Goal: Task Accomplishment & Management: Use online tool/utility

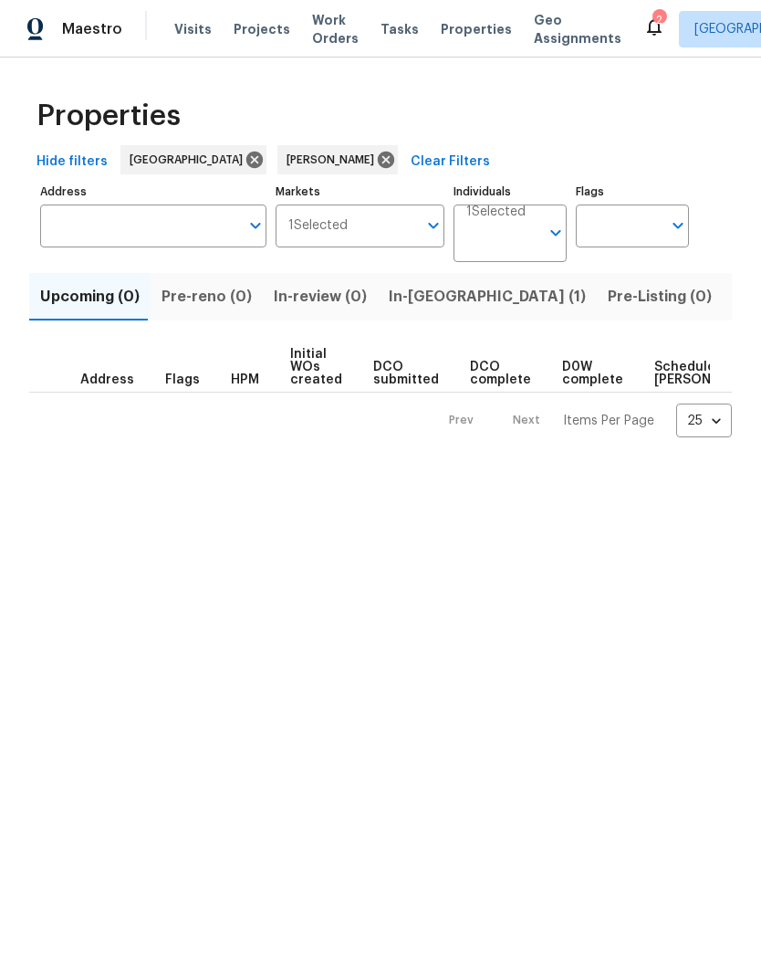
click at [415, 301] on span "In-reno (1)" at bounding box center [487, 297] width 197 height 26
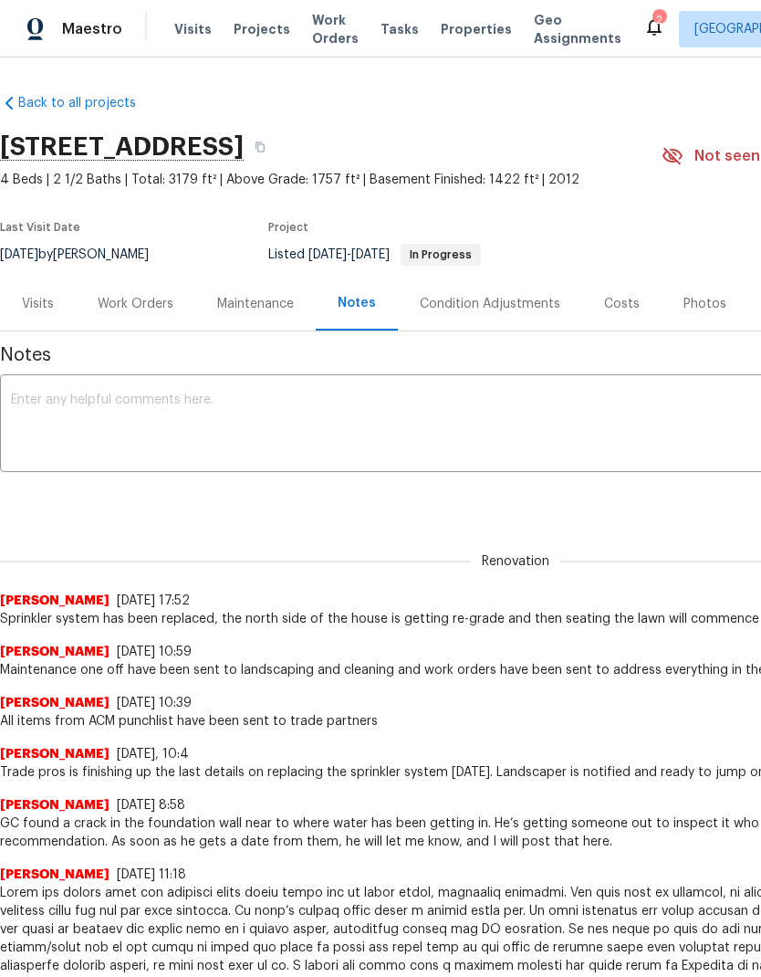
click at [138, 313] on div "Work Orders" at bounding box center [136, 304] width 76 height 18
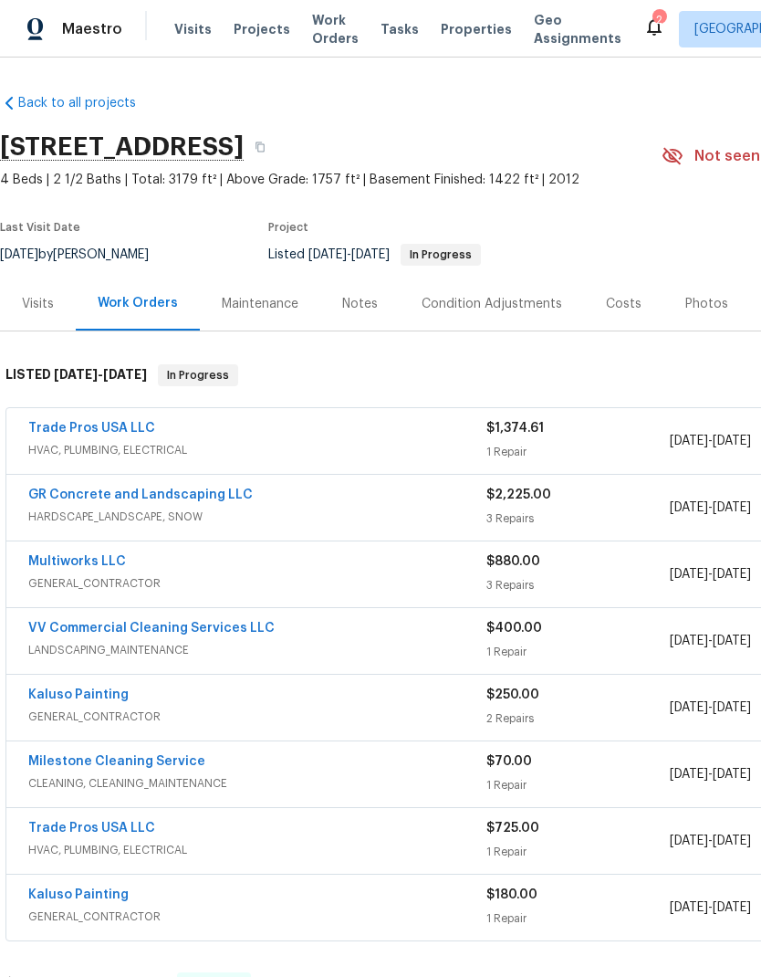
click at [338, 459] on span "HVAC, PLUMBING, ELECTRICAL" at bounding box center [257, 450] width 458 height 18
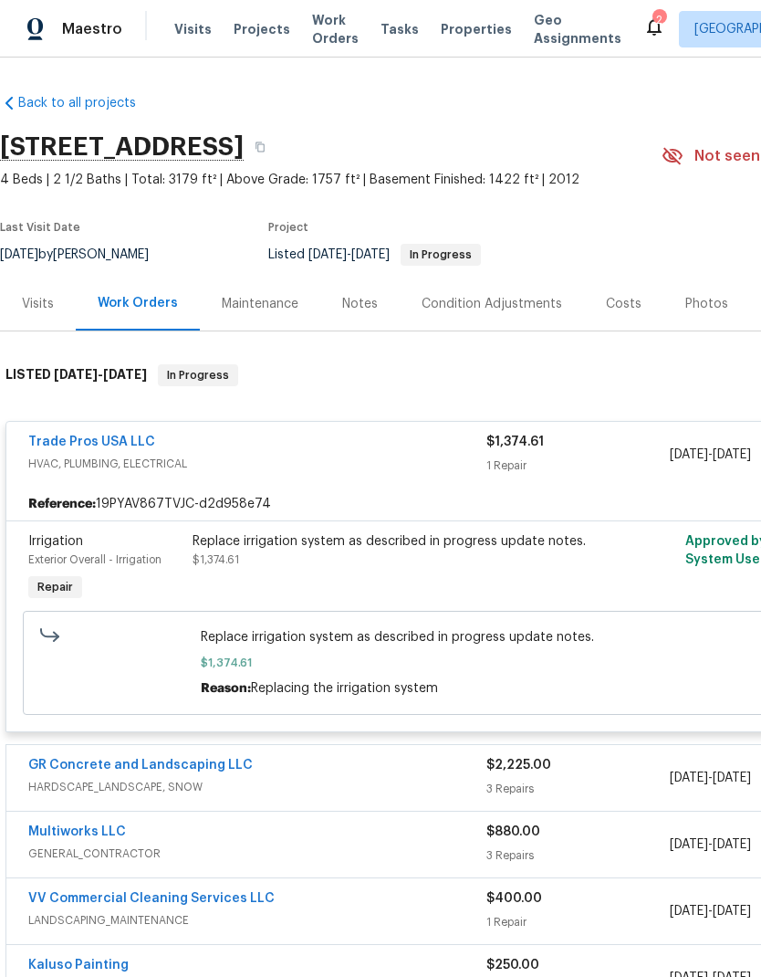
click at [166, 473] on span "HVAC, PLUMBING, ELECTRICAL" at bounding box center [257, 464] width 458 height 18
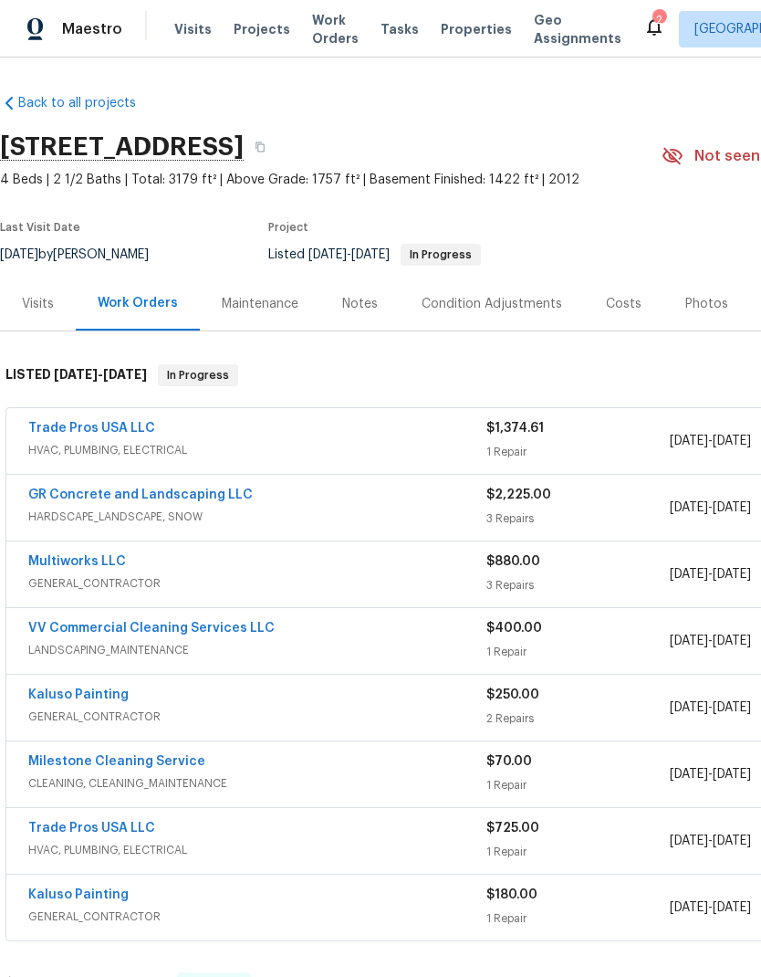
click at [121, 435] on link "Trade Pros USA LLC" at bounding box center [91, 428] width 127 height 13
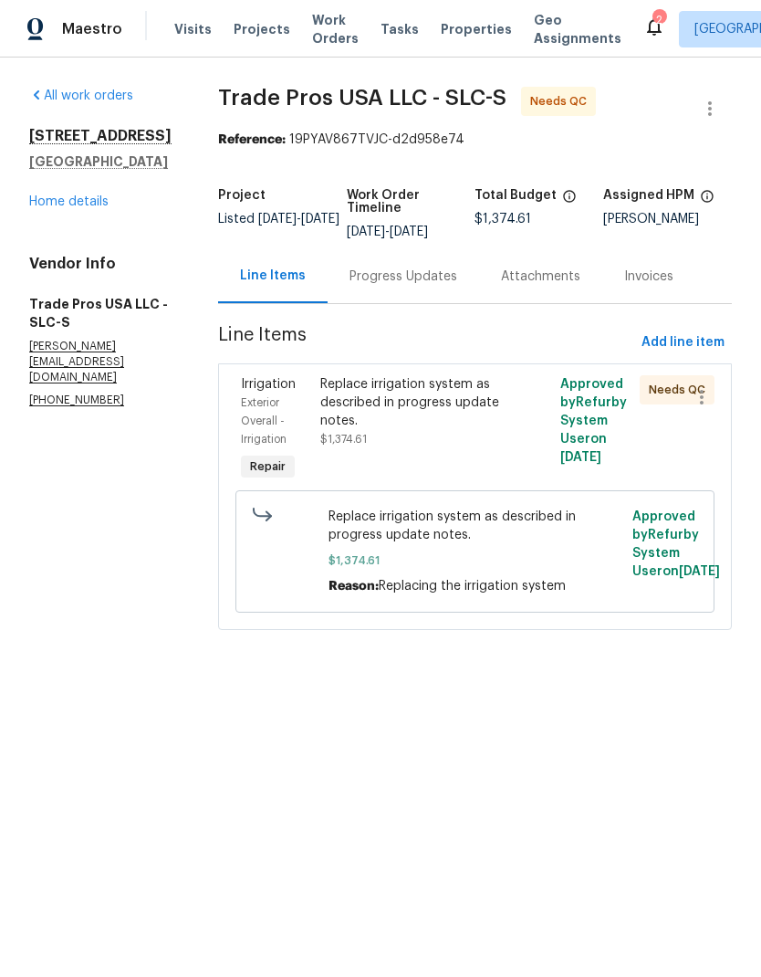
click at [461, 430] on div "Replace irrigation system as described in progress update notes. $1,374.61" at bounding box center [414, 411] width 189 height 73
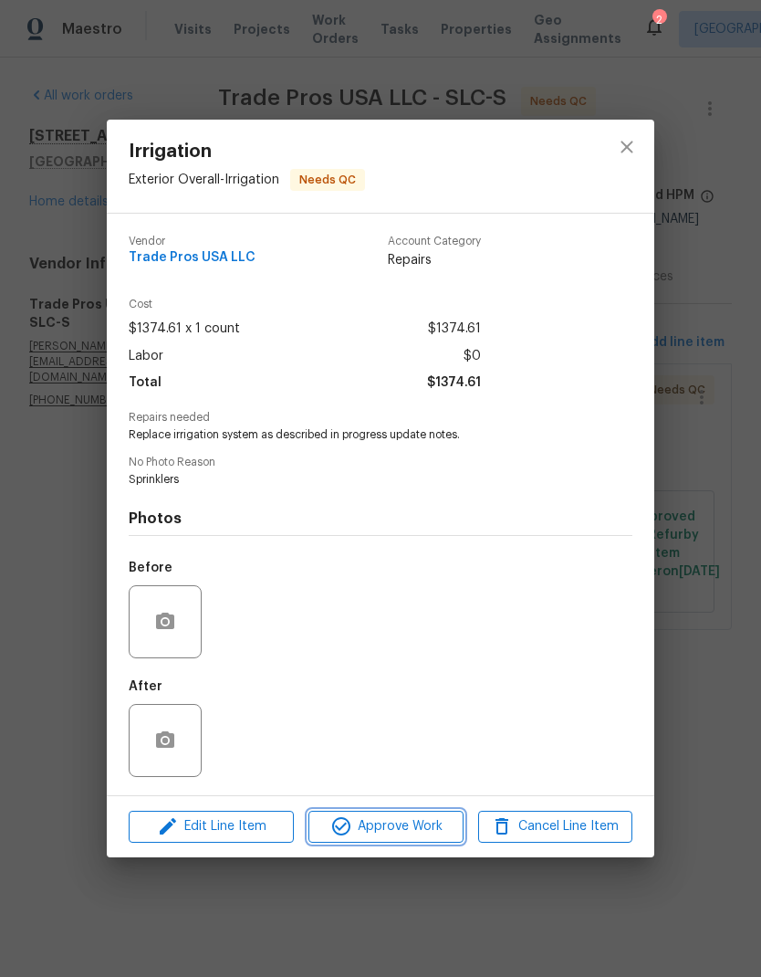
click at [429, 825] on span "Approve Work" at bounding box center [385, 826] width 143 height 23
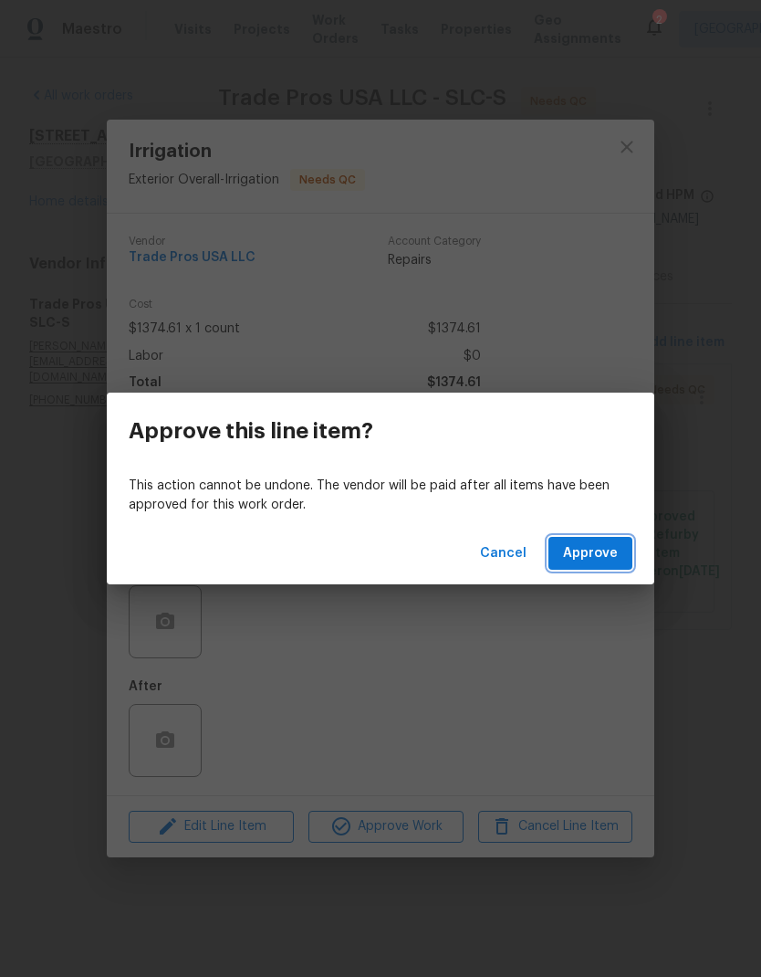
click at [593, 569] on button "Approve" at bounding box center [591, 554] width 84 height 34
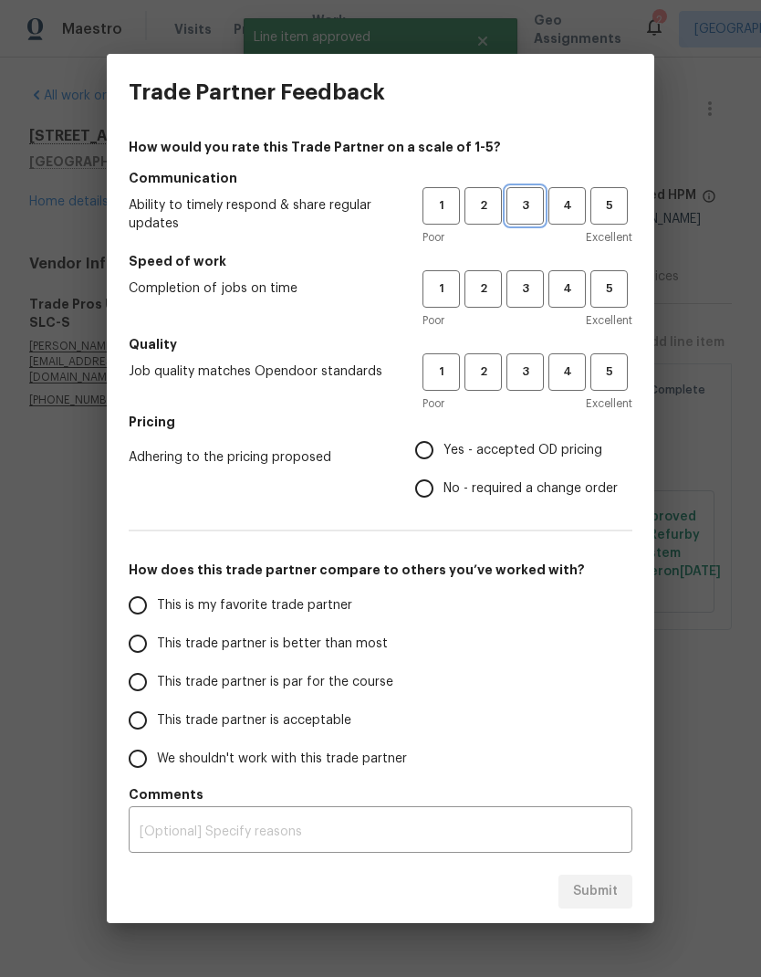
click at [538, 205] on span "3" at bounding box center [526, 205] width 34 height 21
click at [529, 297] on span "3" at bounding box center [526, 288] width 34 height 21
click at [530, 372] on span "3" at bounding box center [526, 372] width 34 height 21
click at [425, 461] on input "Yes - accepted OD pricing" at bounding box center [424, 450] width 38 height 38
radio input "true"
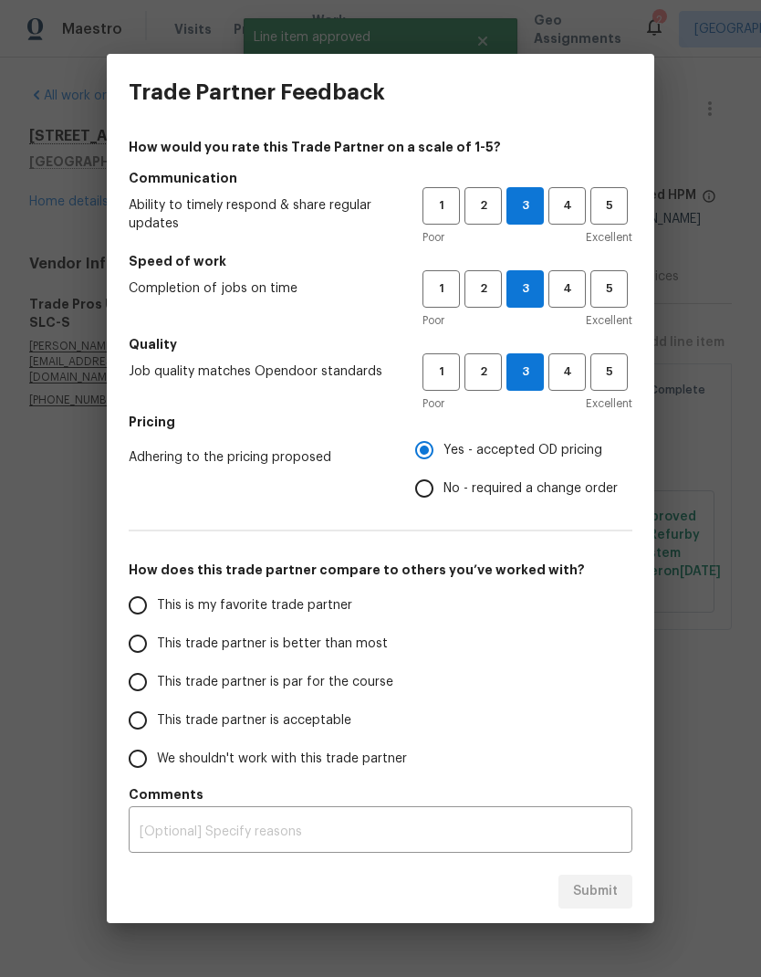
click at [153, 652] on input "This trade partner is better than most" at bounding box center [138, 643] width 38 height 38
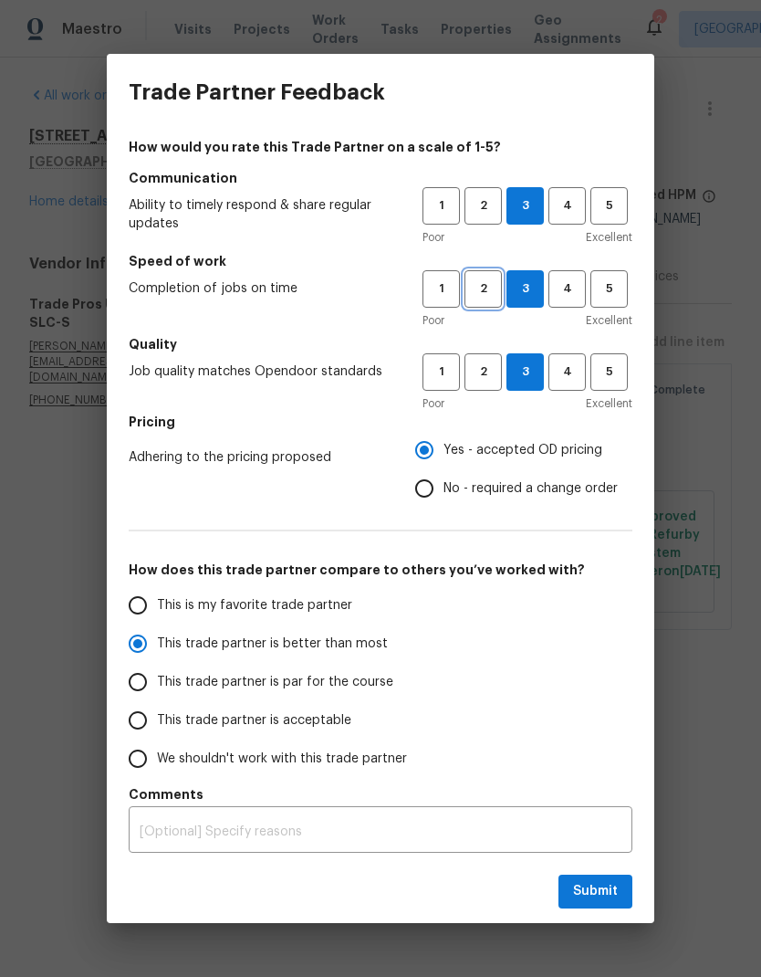
click at [499, 295] on span "2" at bounding box center [484, 288] width 34 height 21
radio input "true"
click at [605, 886] on span "Submit" at bounding box center [595, 891] width 45 height 23
radio input "false"
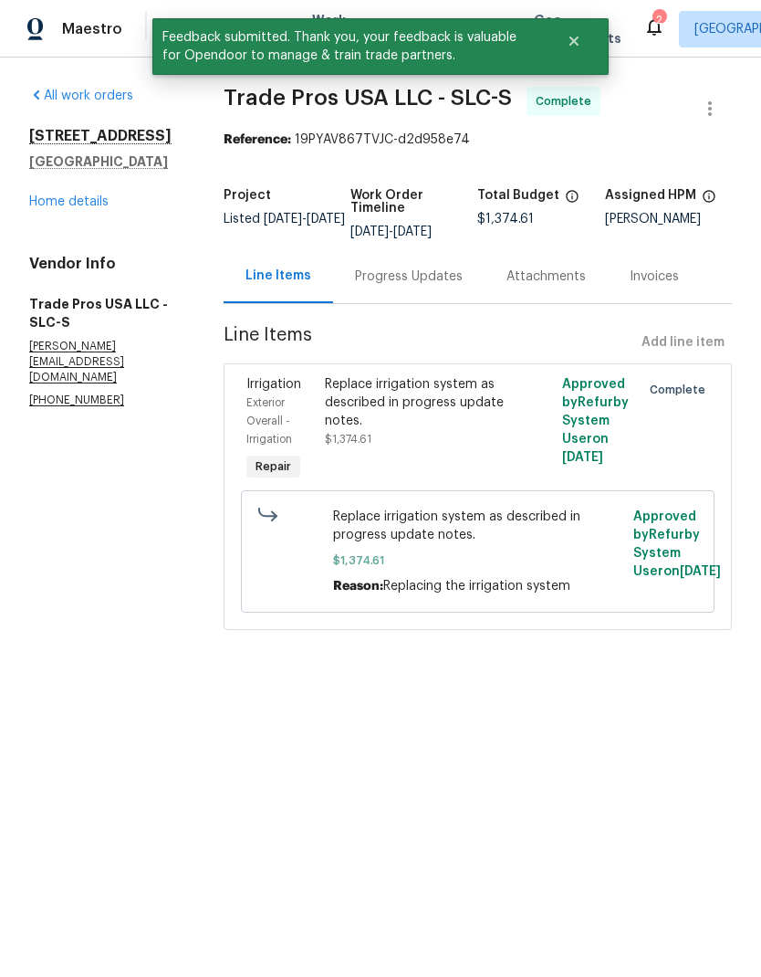
click at [90, 208] on link "Home details" at bounding box center [68, 201] width 79 height 13
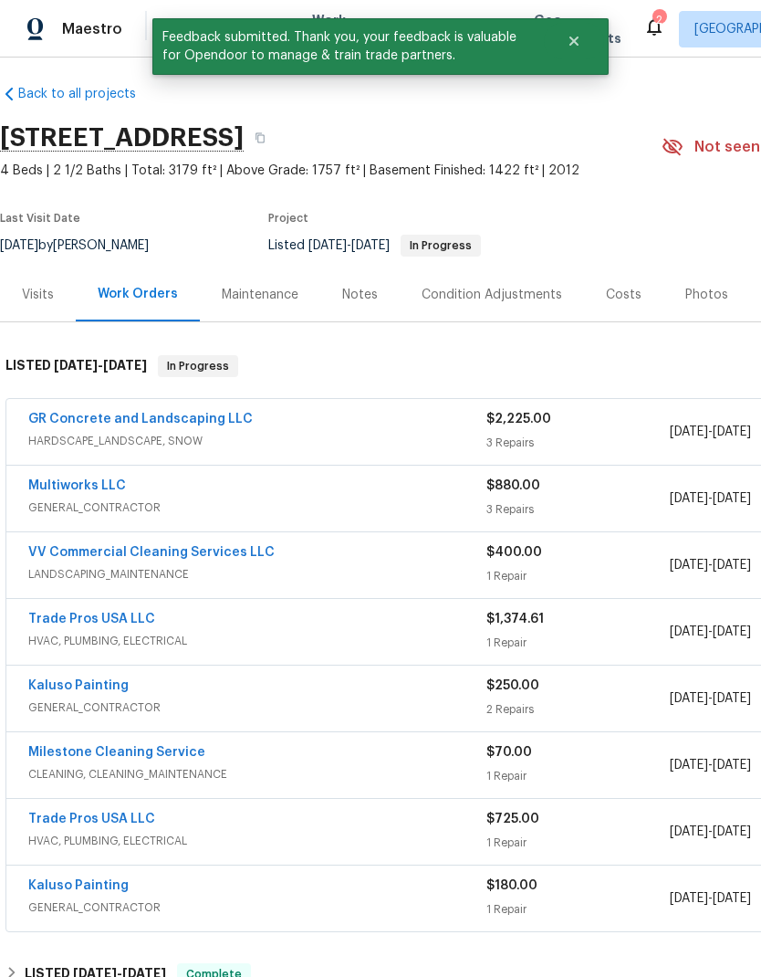
scroll to position [9, 0]
click at [198, 425] on link "GR Concrete and Landscaping LLC" at bounding box center [140, 419] width 225 height 13
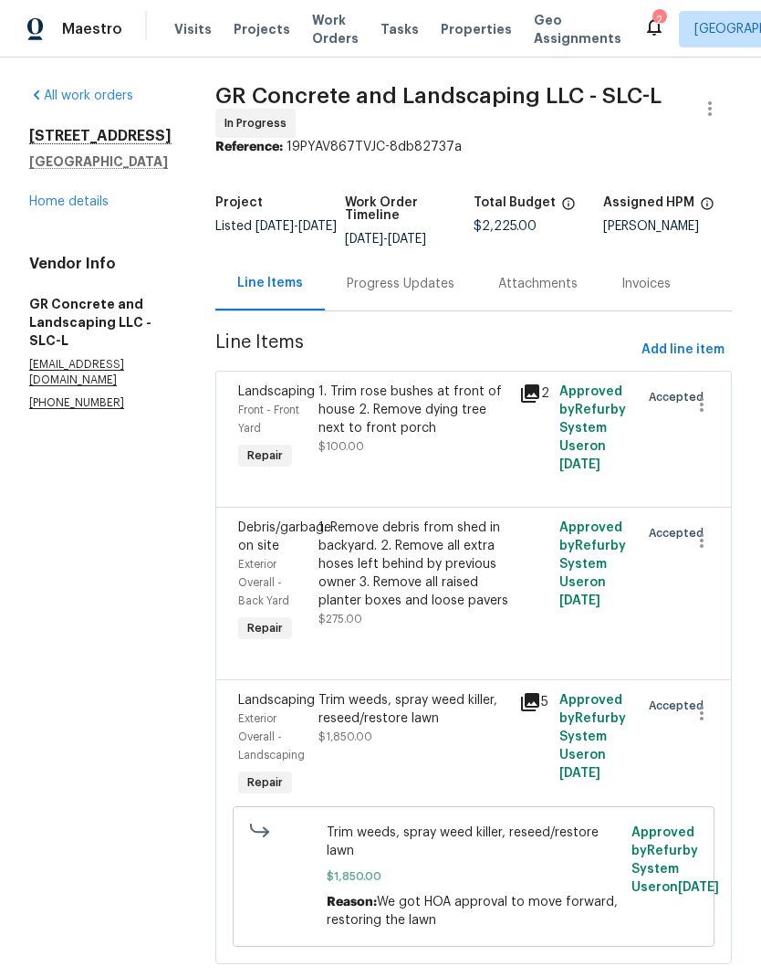
click at [414, 291] on div "Progress Updates" at bounding box center [401, 284] width 108 height 18
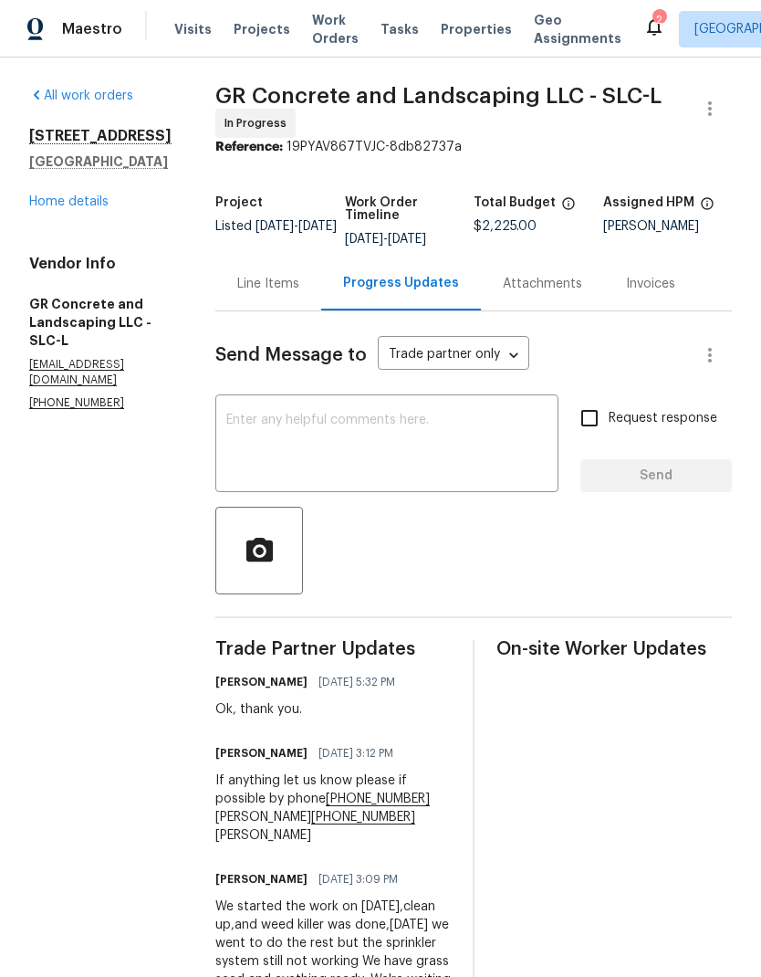
click at [79, 208] on link "Home details" at bounding box center [68, 201] width 79 height 13
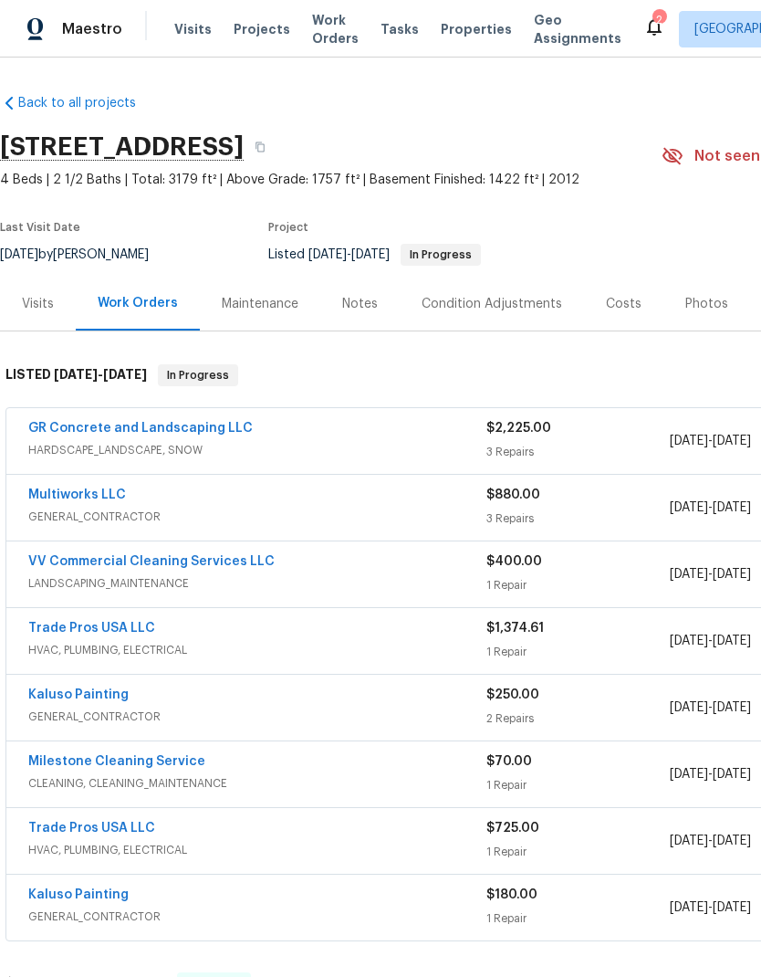
click at [100, 501] on link "Multiworks LLC" at bounding box center [77, 494] width 98 height 13
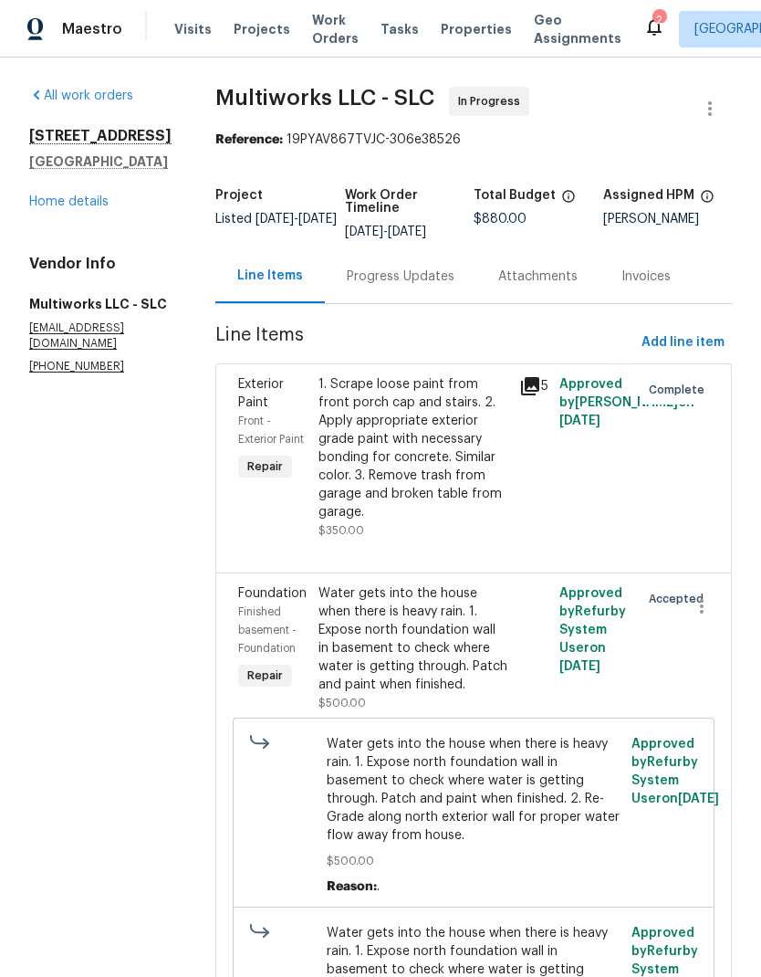
click at [377, 283] on div "Progress Updates" at bounding box center [401, 276] width 108 height 18
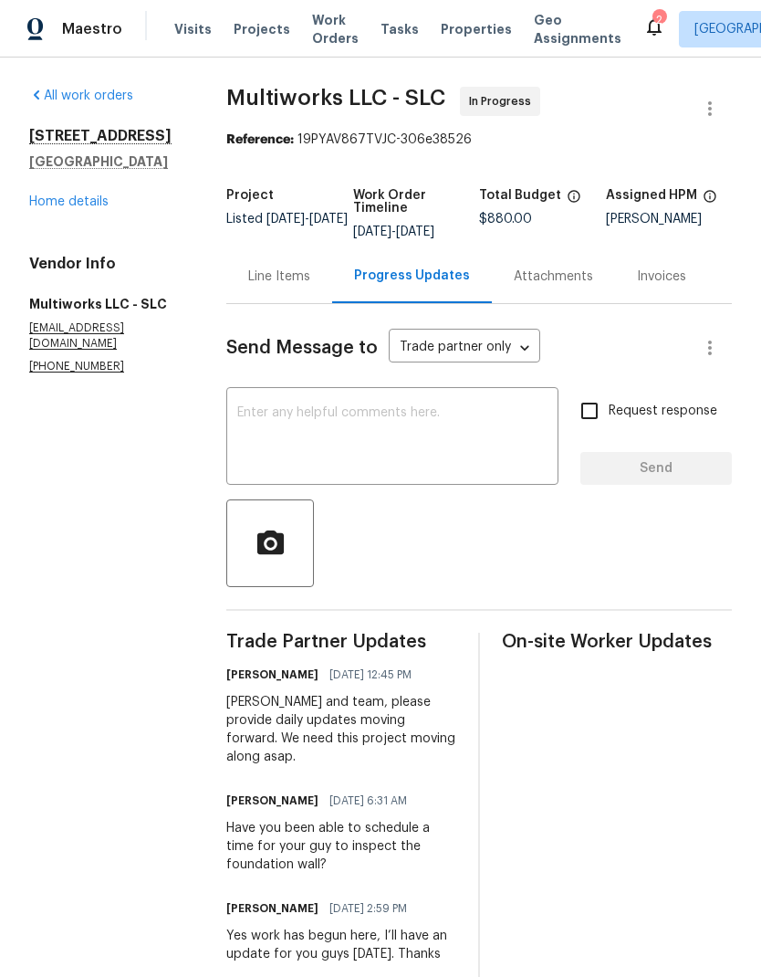
click at [95, 208] on link "Home details" at bounding box center [68, 201] width 79 height 13
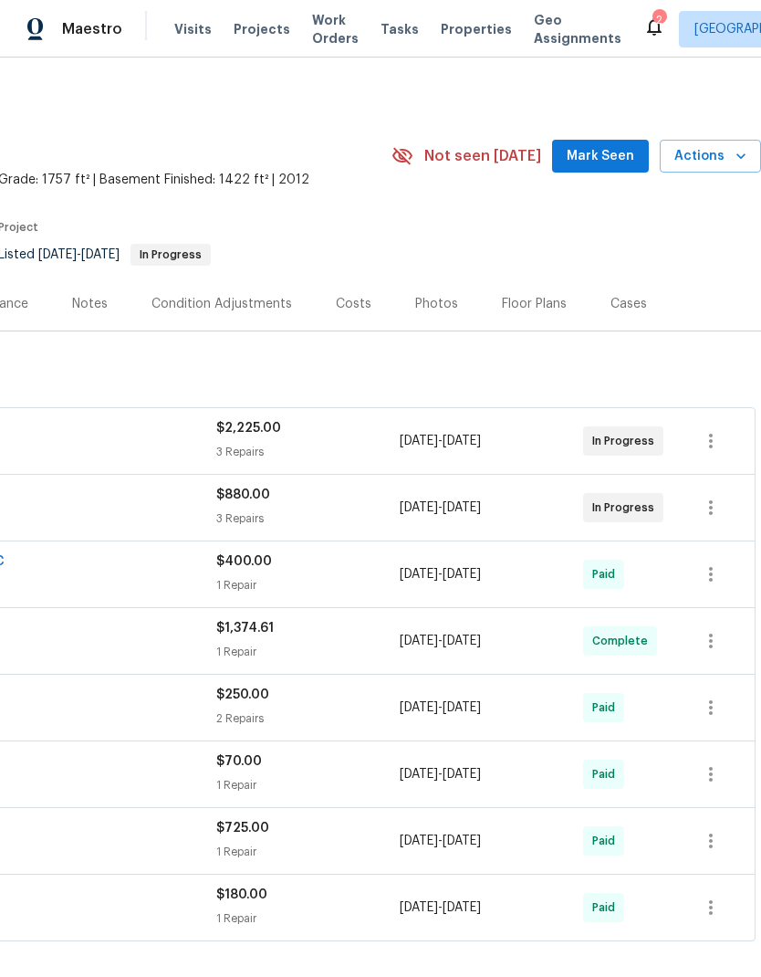
scroll to position [0, 270]
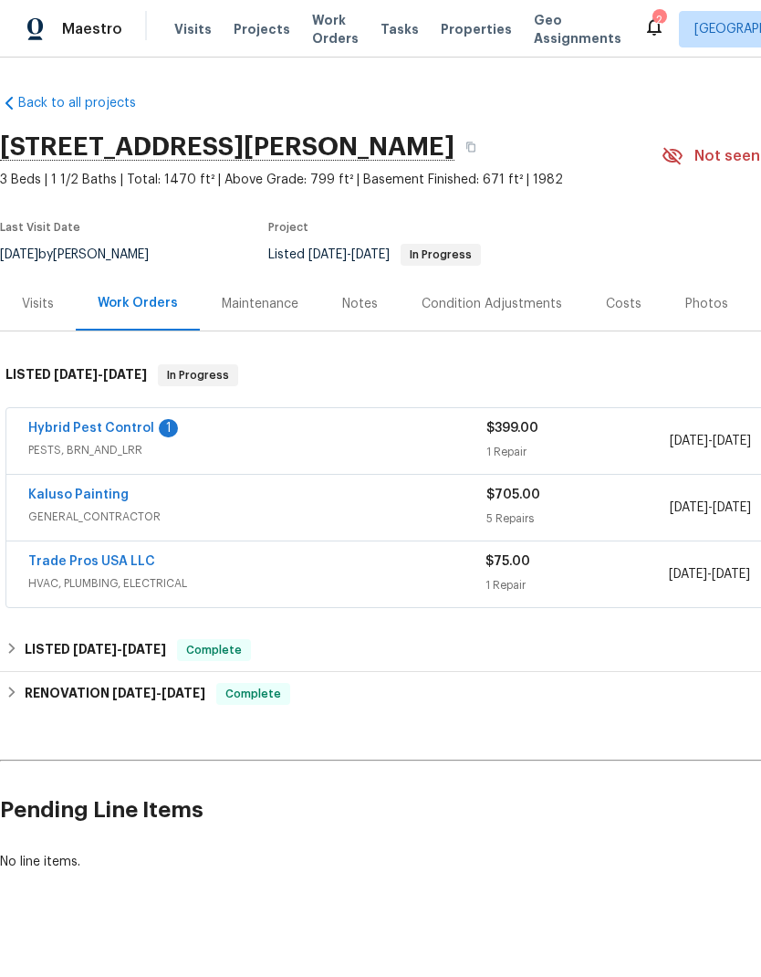
click at [108, 431] on link "Hybrid Pest Control" at bounding box center [91, 428] width 126 height 13
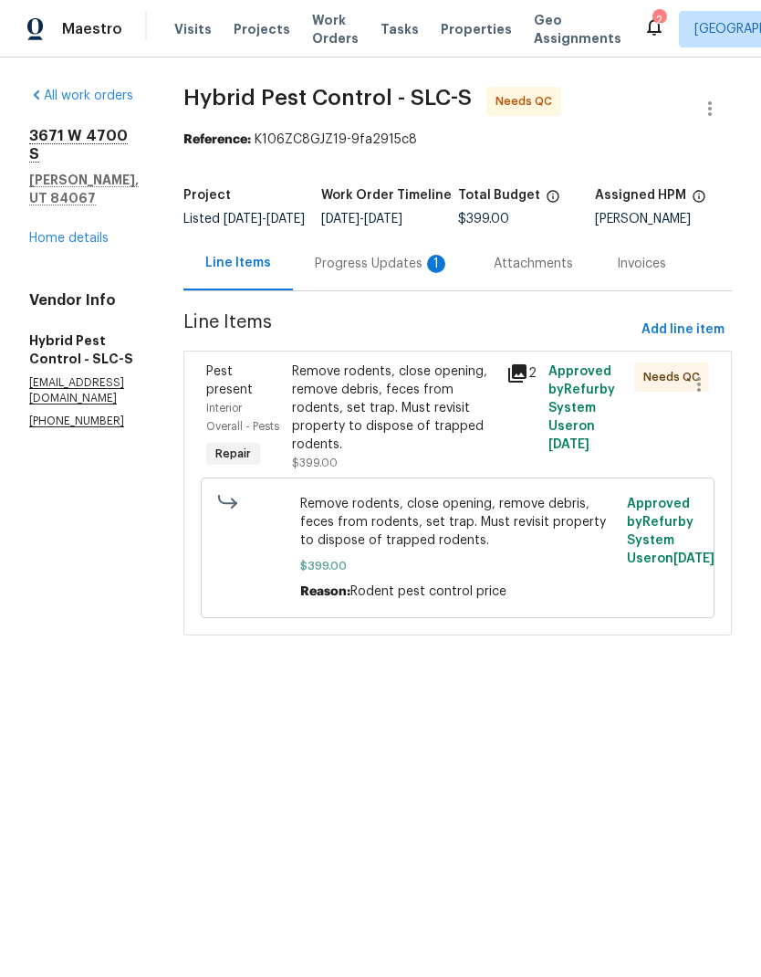
click at [401, 273] on div "Progress Updates 1" at bounding box center [382, 264] width 135 height 18
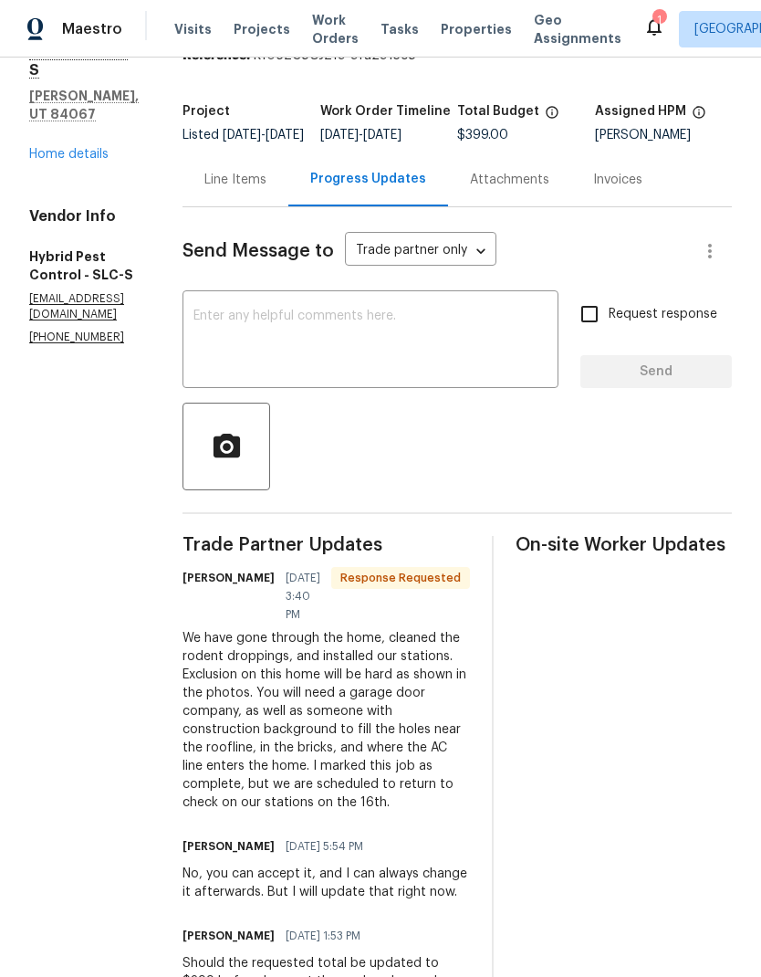
scroll to position [86, 0]
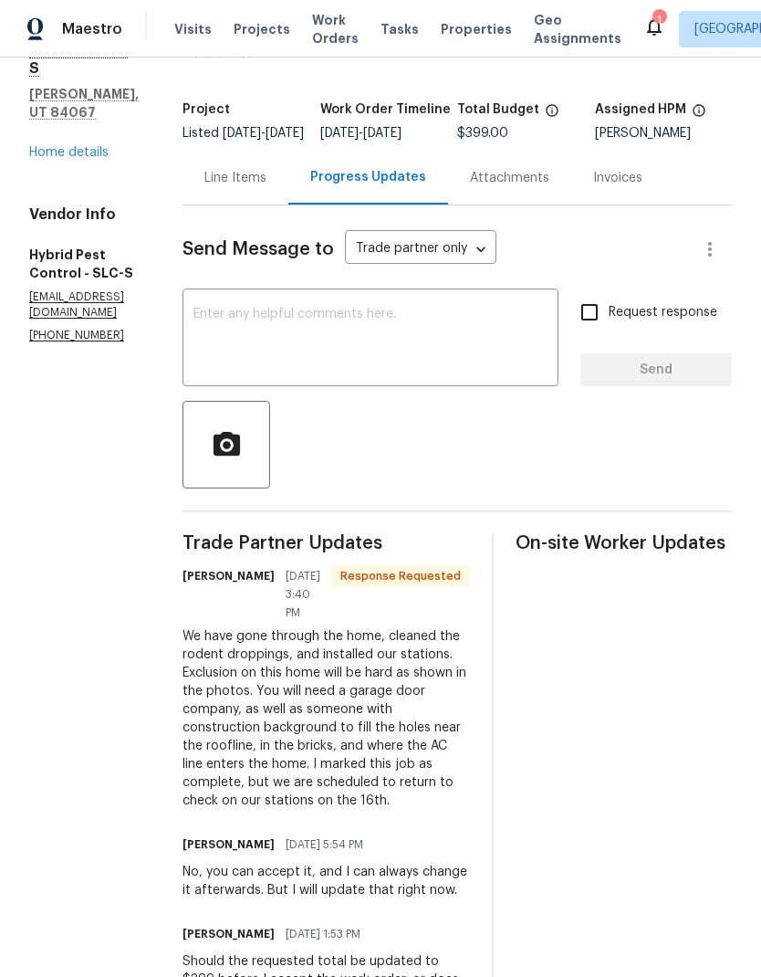
click at [74, 146] on link "Home details" at bounding box center [68, 152] width 79 height 13
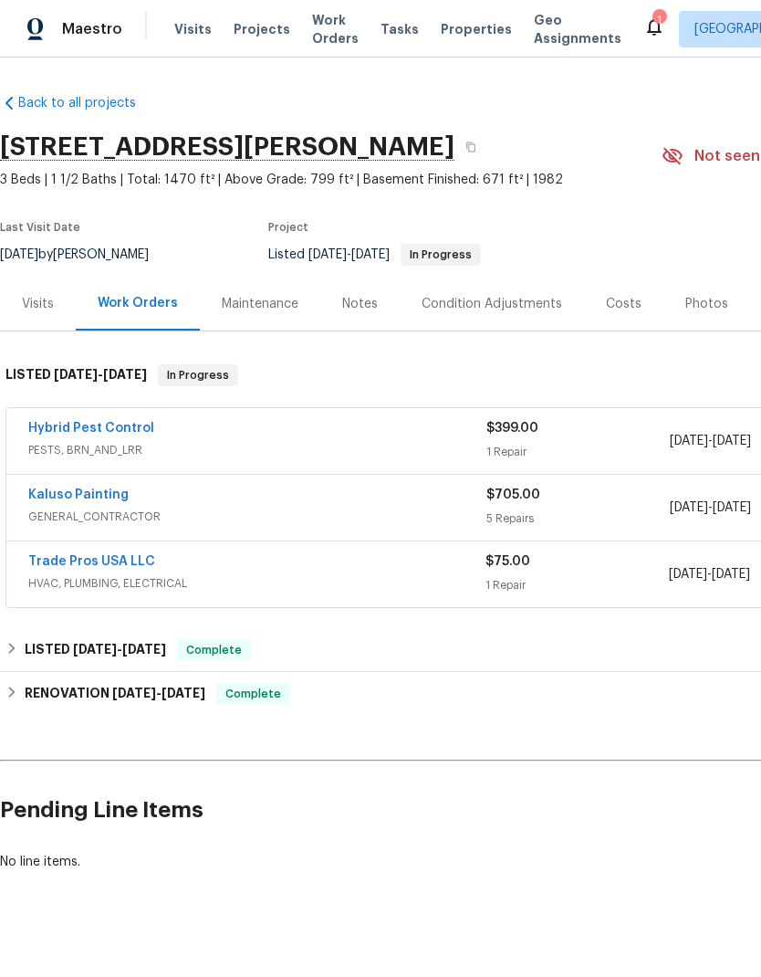
click at [160, 446] on span "PESTS, BRN_AND_LRR" at bounding box center [257, 450] width 458 height 18
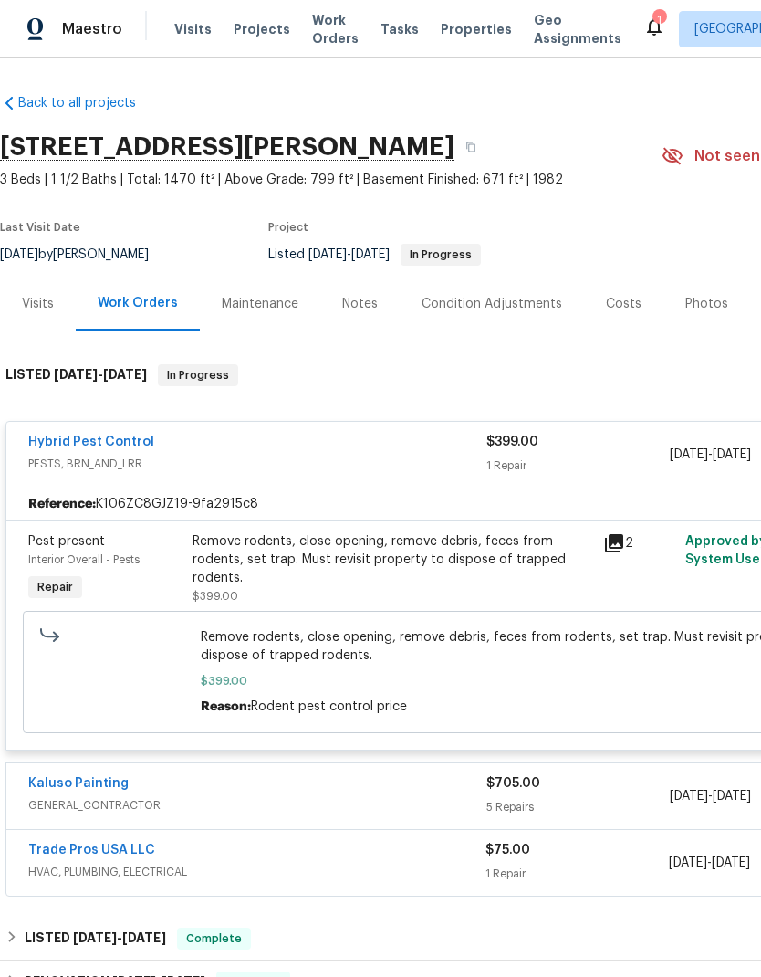
click at [405, 551] on div "Remove rodents, close opening, remove debris, feces from rodents, set trap. Mus…" at bounding box center [393, 559] width 400 height 55
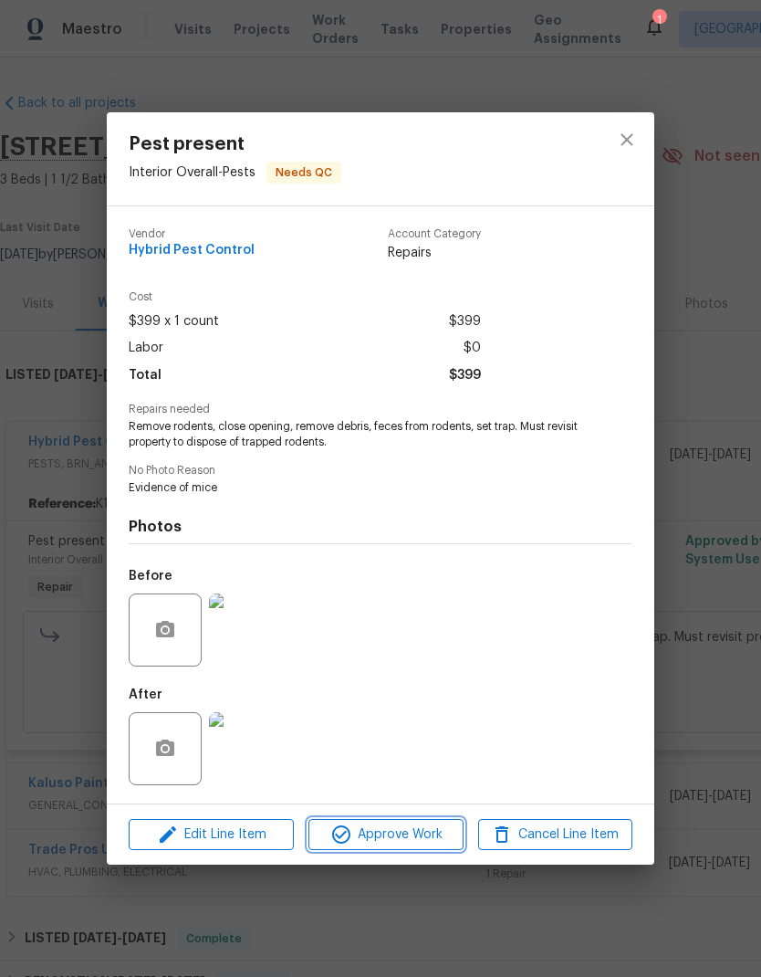
click at [430, 845] on span "Approve Work" at bounding box center [385, 834] width 143 height 23
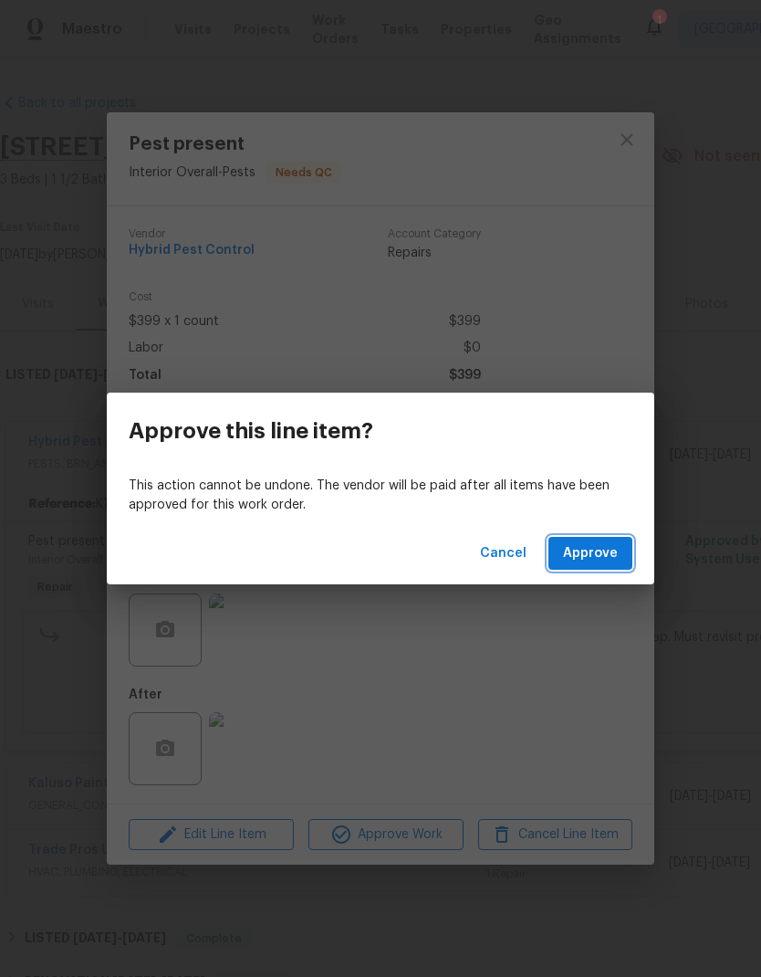
click at [602, 560] on span "Approve" at bounding box center [590, 553] width 55 height 23
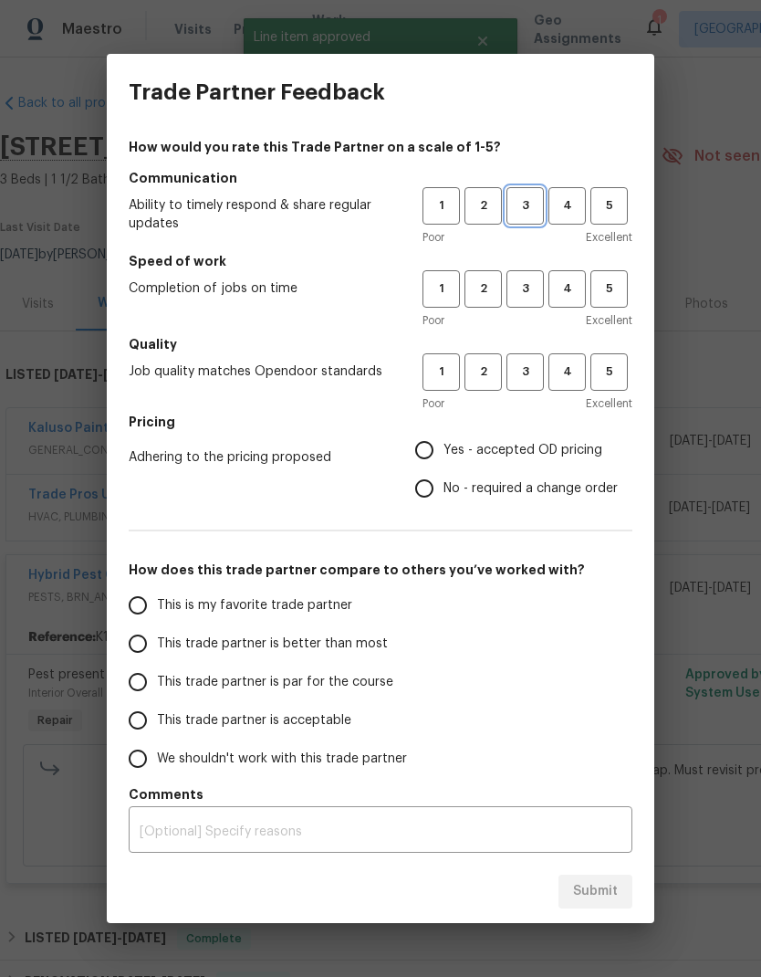
click at [531, 215] on span "3" at bounding box center [526, 205] width 34 height 21
click at [521, 295] on span "3" at bounding box center [526, 288] width 34 height 21
click at [519, 362] on span "3" at bounding box center [526, 372] width 34 height 21
click at [439, 453] on input "Yes - accepted OD pricing" at bounding box center [424, 450] width 38 height 38
radio input "true"
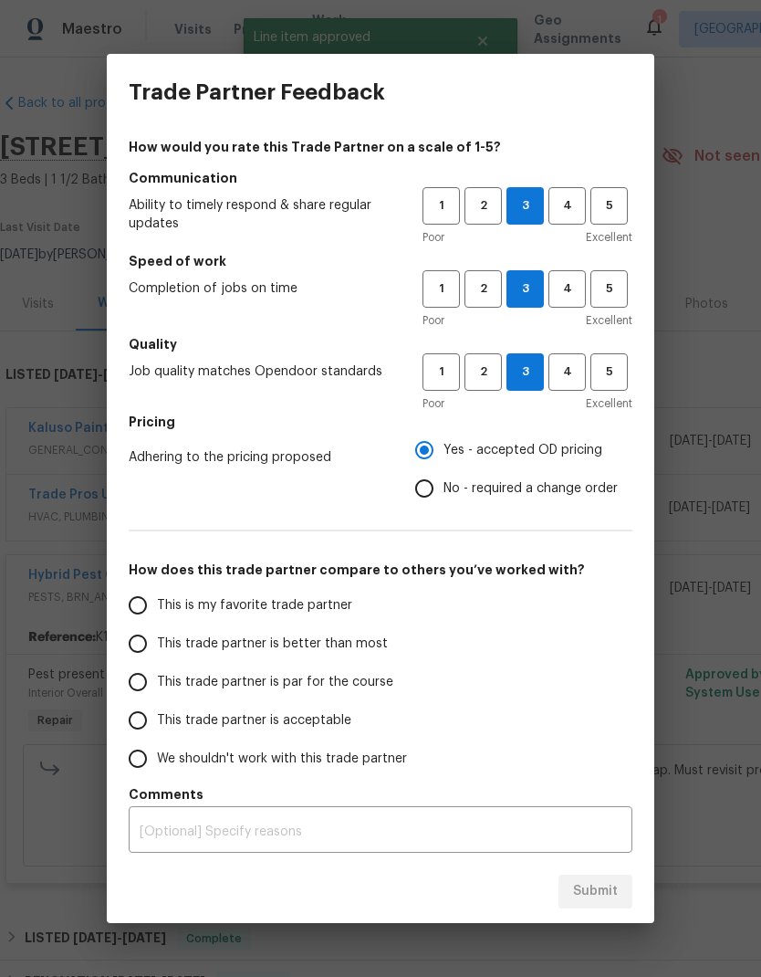
click at [145, 639] on input "This trade partner is better than most" at bounding box center [138, 643] width 38 height 38
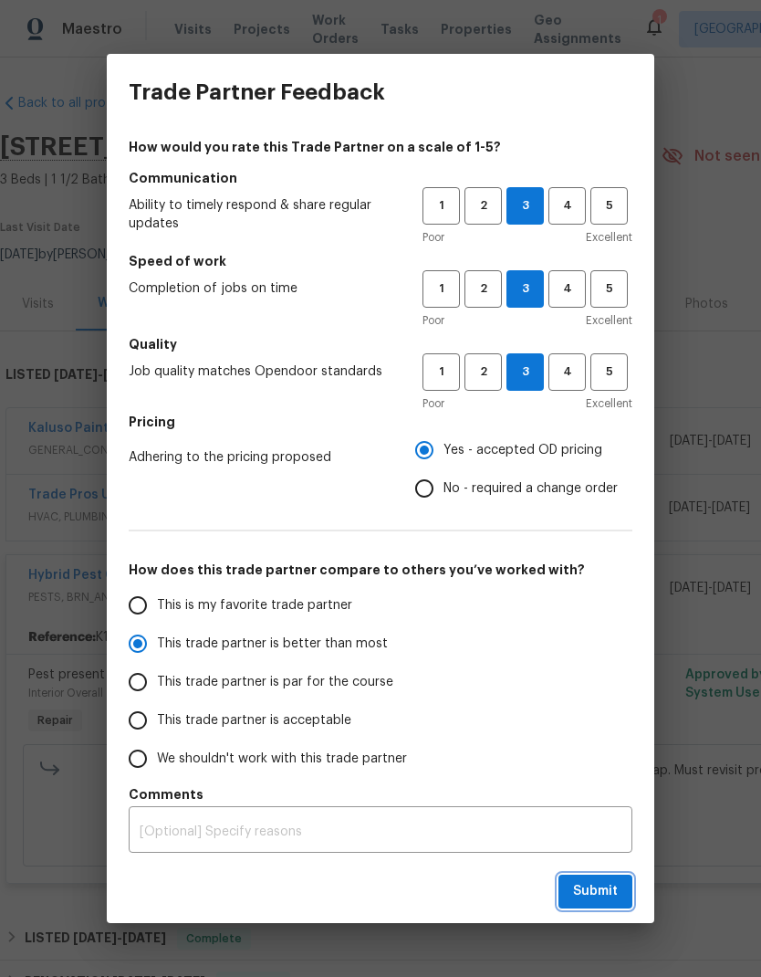
click at [625, 888] on button "Submit" at bounding box center [596, 892] width 74 height 34
radio input "true"
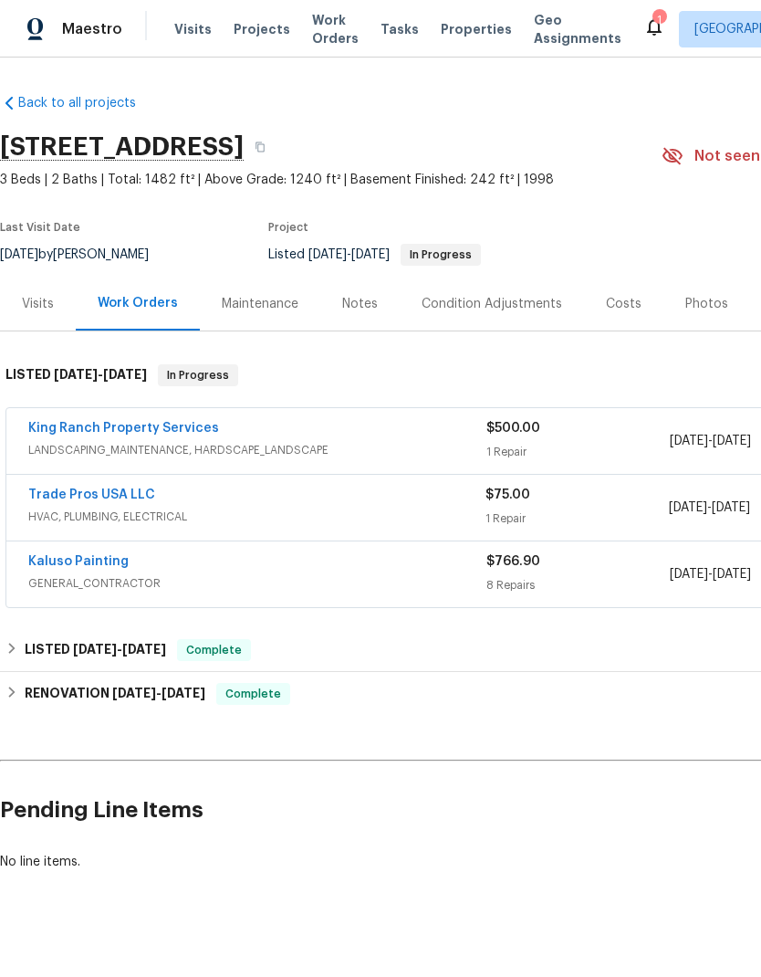
click at [192, 431] on link "King Ranch Property Services" at bounding box center [123, 428] width 191 height 13
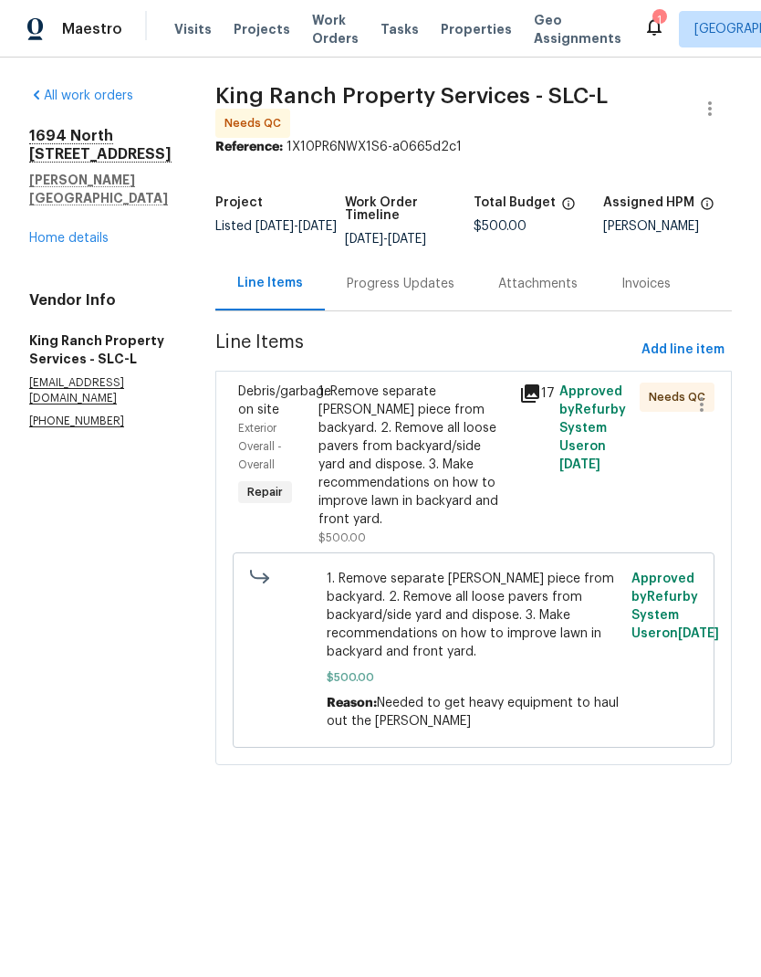
click at [413, 435] on div "1. Remove separate stump piece from backyard. 2. Remove all loose pavers from b…" at bounding box center [414, 456] width 190 height 146
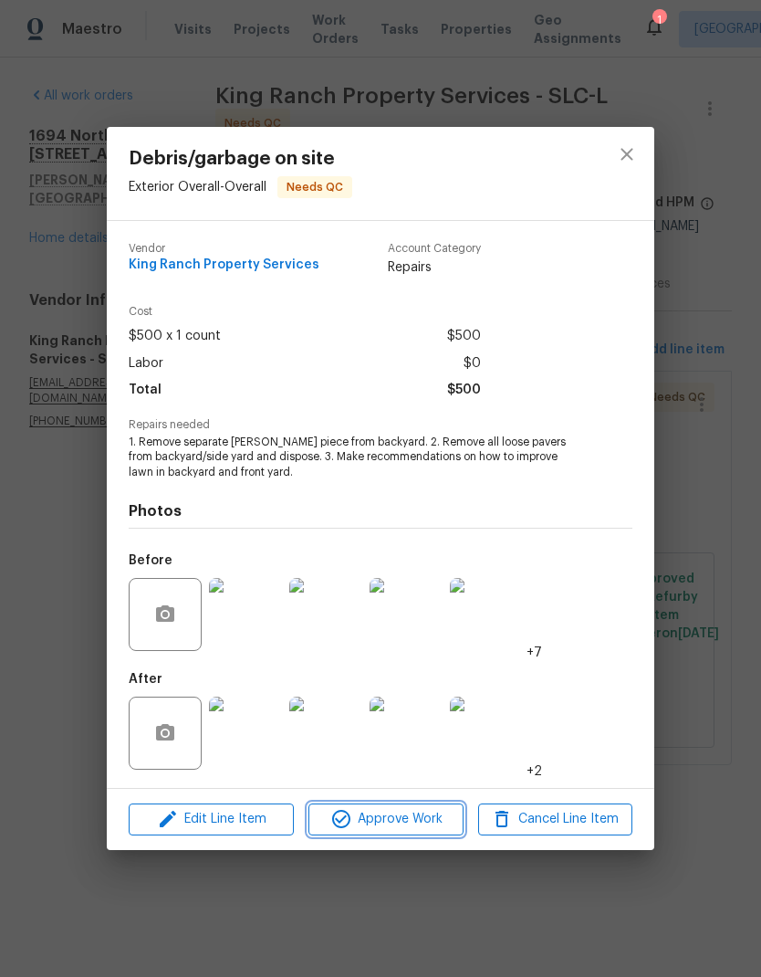
click at [425, 825] on span "Approve Work" at bounding box center [385, 819] width 143 height 23
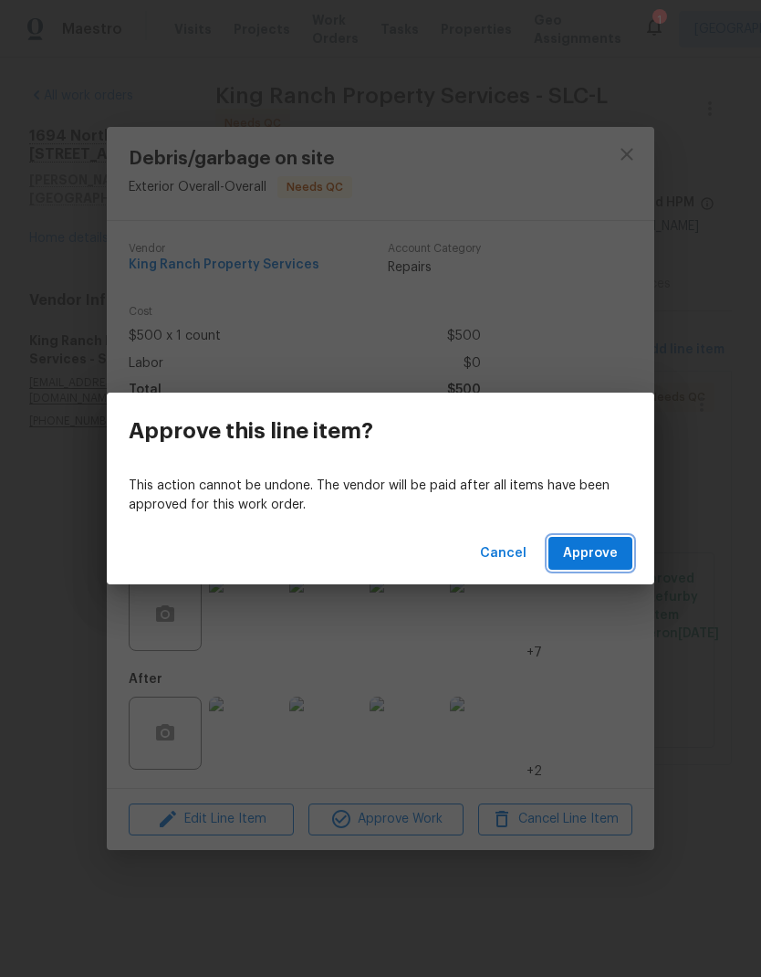
click at [616, 562] on span "Approve" at bounding box center [590, 553] width 55 height 23
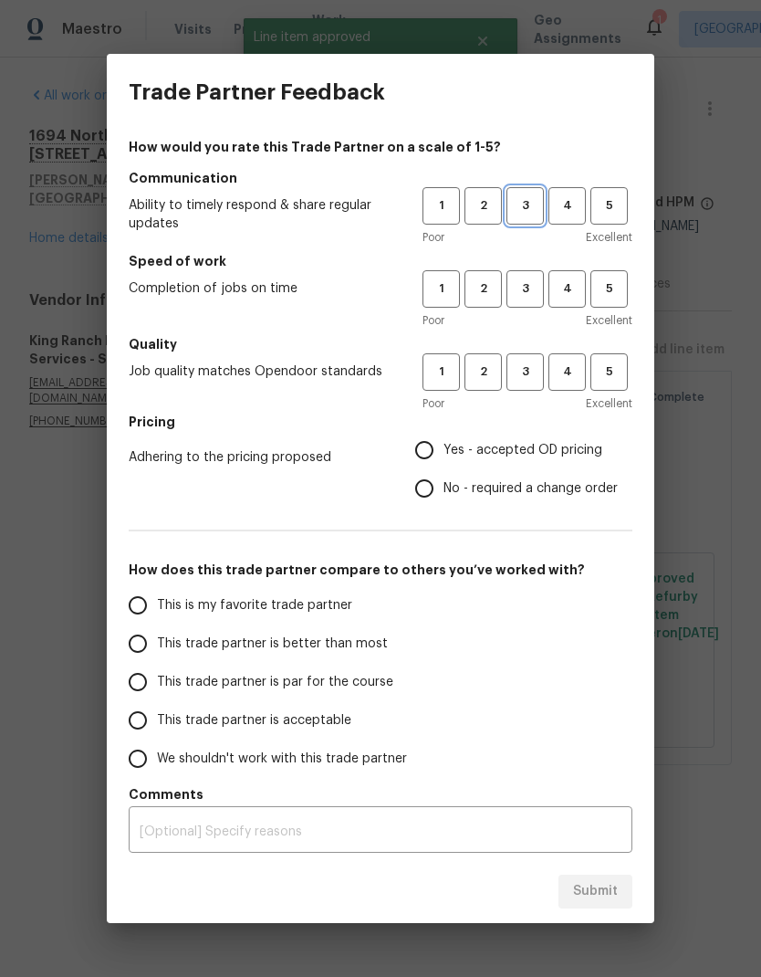
click at [534, 218] on button "3" at bounding box center [525, 205] width 37 height 37
click at [530, 291] on span "3" at bounding box center [526, 288] width 34 height 21
click at [539, 360] on button "3" at bounding box center [525, 371] width 37 height 37
click at [435, 446] on input "Yes - accepted OD pricing" at bounding box center [424, 450] width 38 height 38
radio input "true"
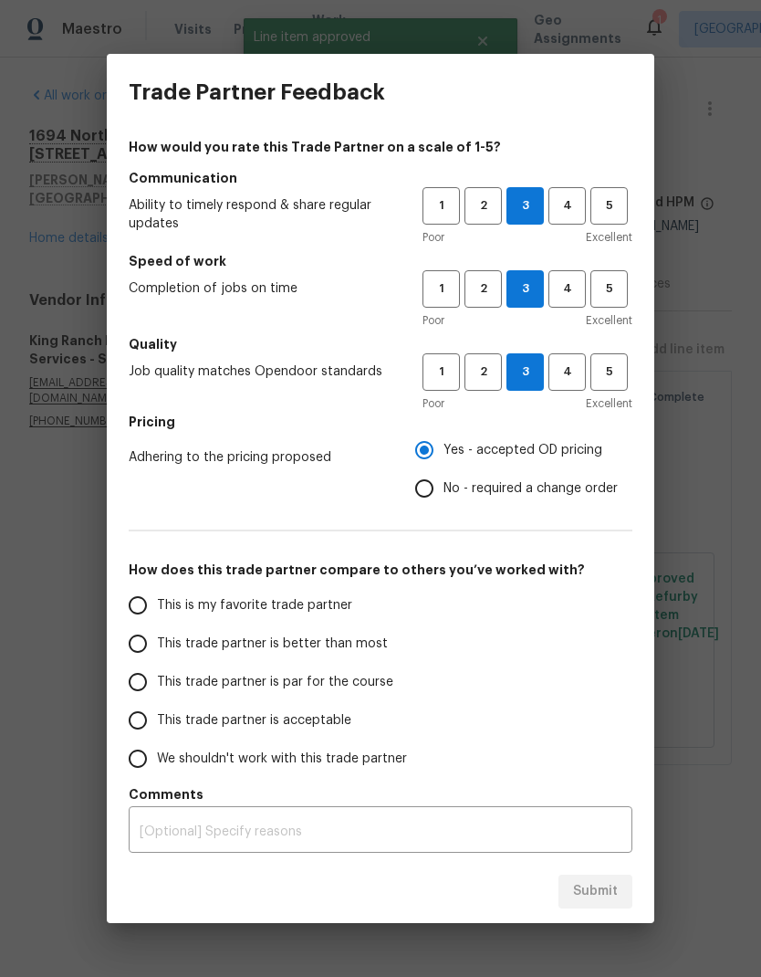
click at [156, 639] on input "This trade partner is better than most" at bounding box center [138, 643] width 38 height 38
click at [602, 904] on button "Submit" at bounding box center [596, 892] width 74 height 34
radio input "true"
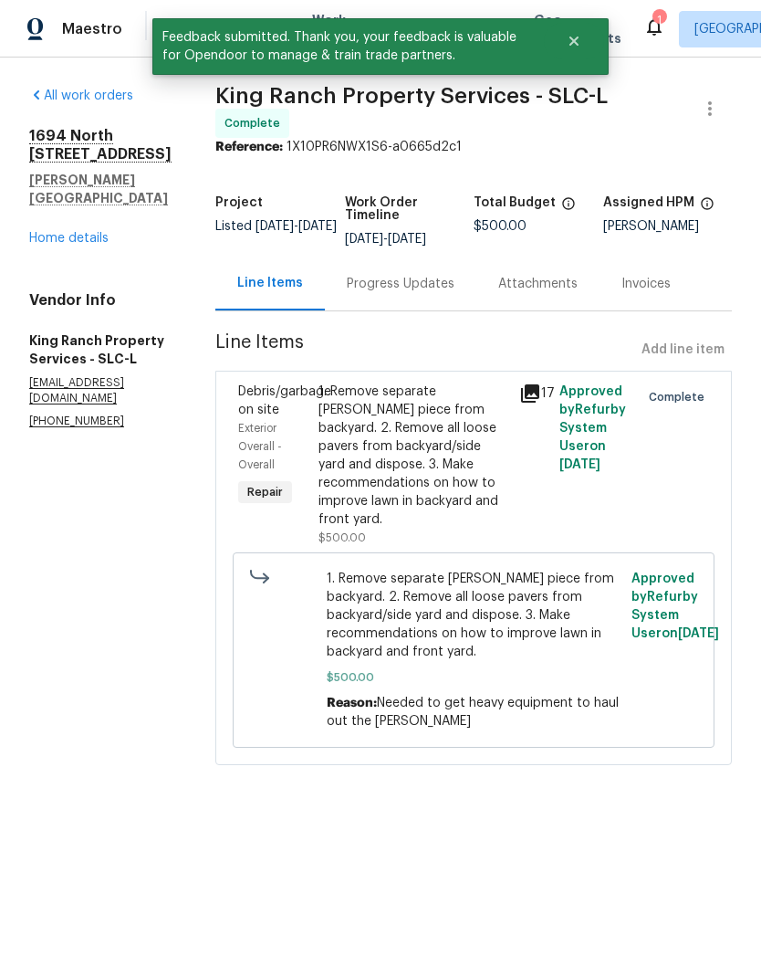
click at [88, 232] on link "Home details" at bounding box center [68, 238] width 79 height 13
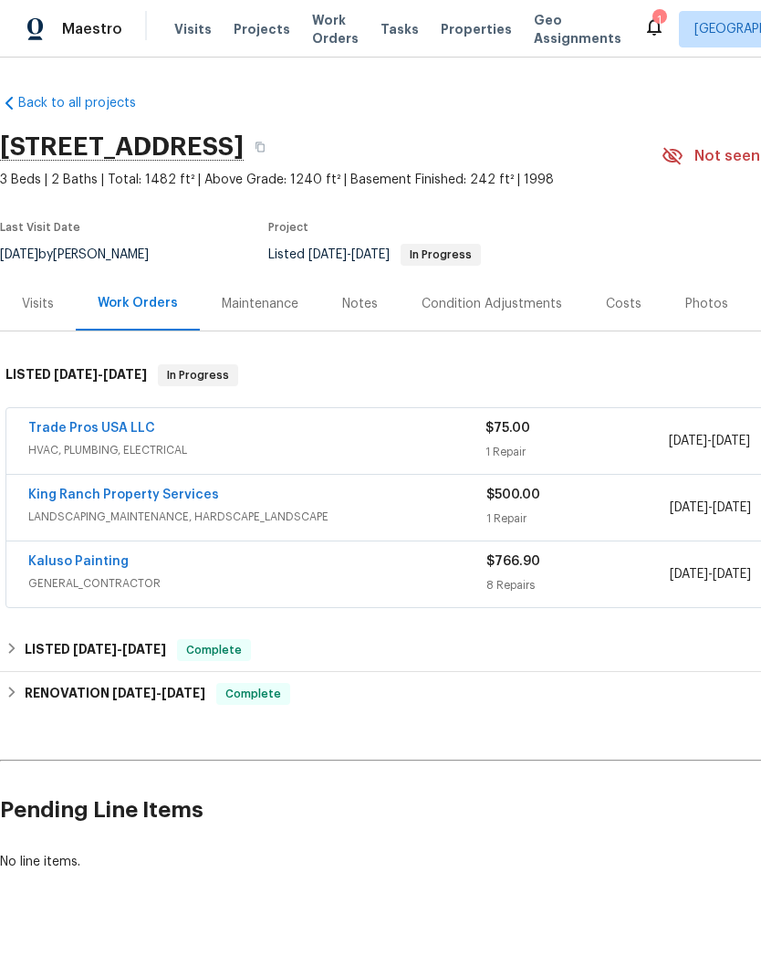
click at [151, 500] on link "King Ranch Property Services" at bounding box center [123, 494] width 191 height 13
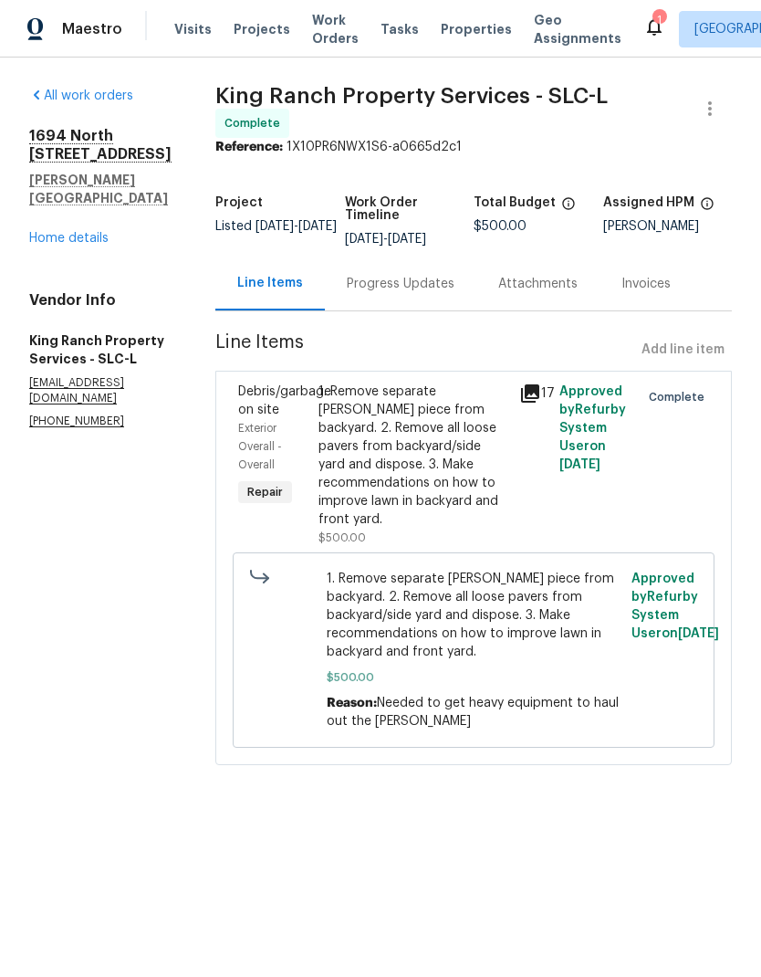
click at [411, 278] on div "Progress Updates" at bounding box center [401, 284] width 108 height 18
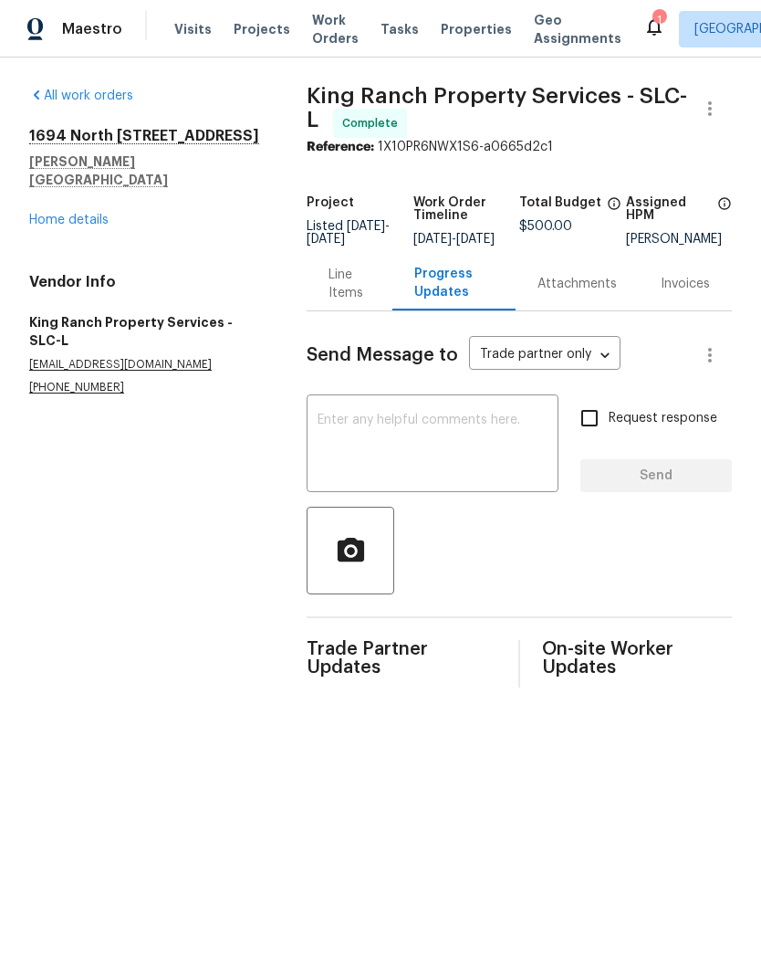
click at [82, 214] on link "Home details" at bounding box center [68, 220] width 79 height 13
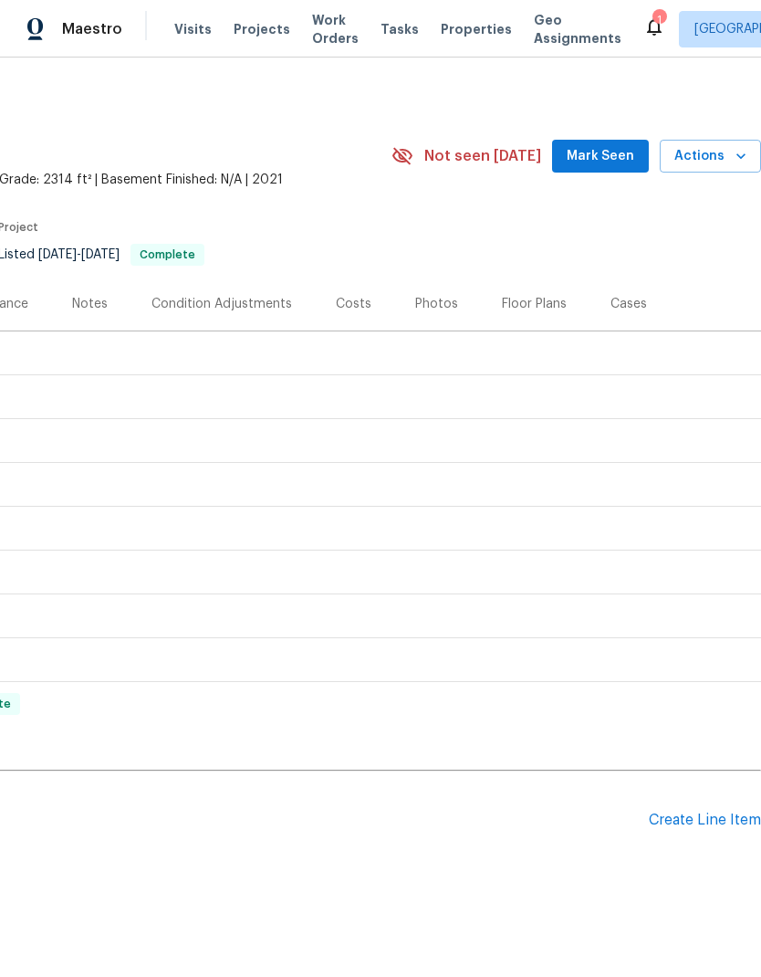
scroll to position [0, 281]
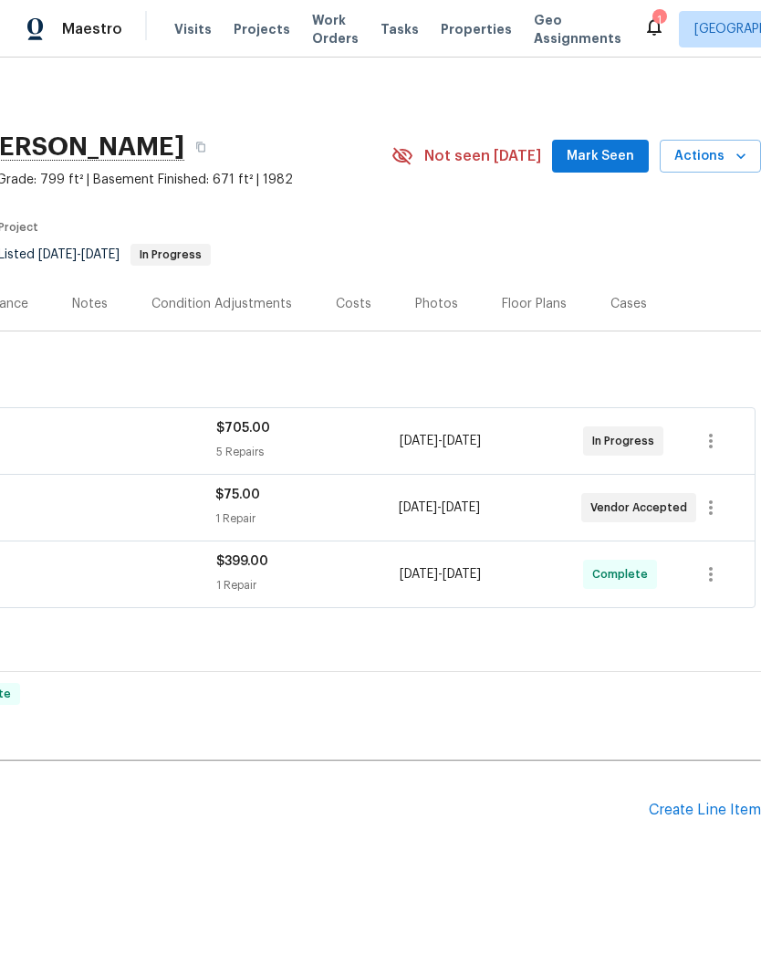
scroll to position [0, 270]
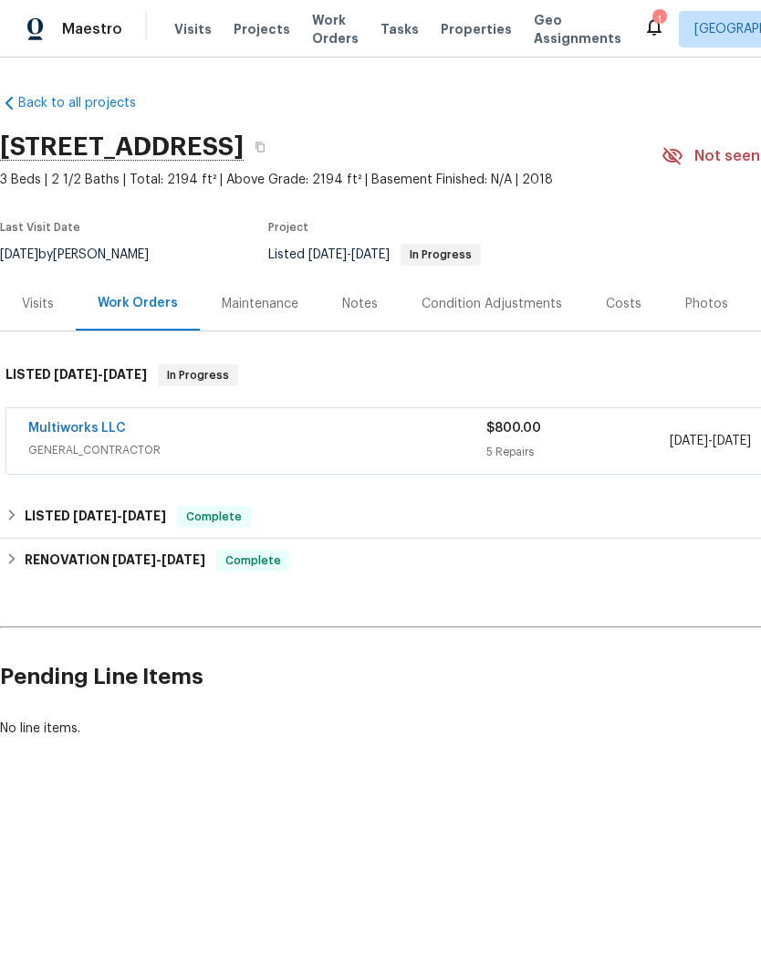
click at [100, 430] on link "Multiworks LLC" at bounding box center [77, 428] width 98 height 13
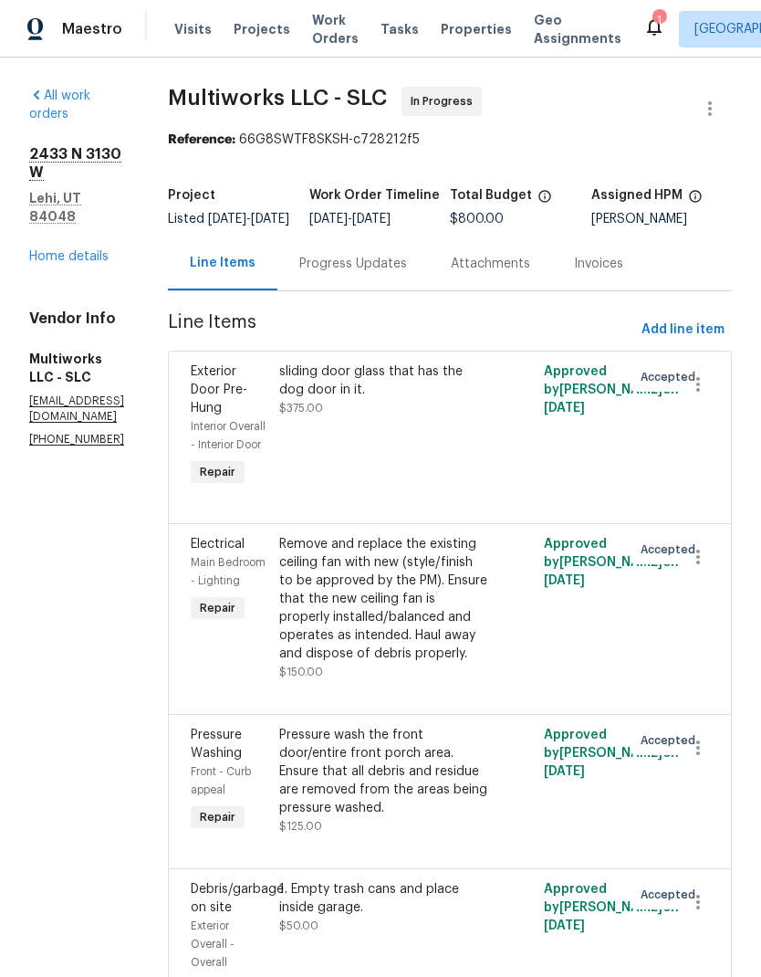
click at [402, 288] on div "Progress Updates" at bounding box center [354, 263] width 152 height 54
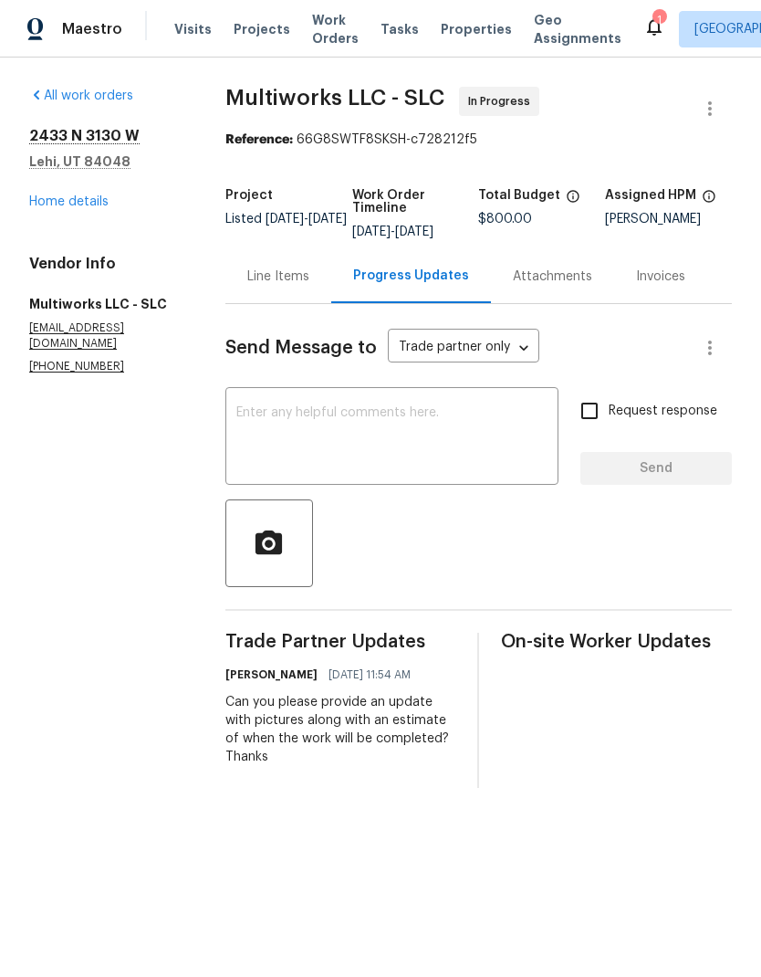
click at [84, 204] on link "Home details" at bounding box center [68, 201] width 79 height 13
